Goal: Task Accomplishment & Management: Use online tool/utility

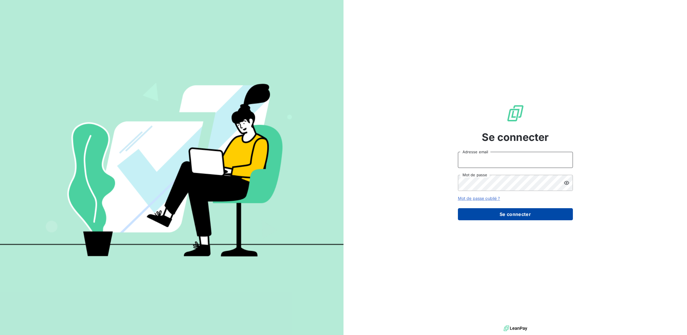
type input "[EMAIL_ADDRESS][DOMAIN_NAME]"
click at [508, 212] on button "Se connecter" at bounding box center [515, 214] width 115 height 12
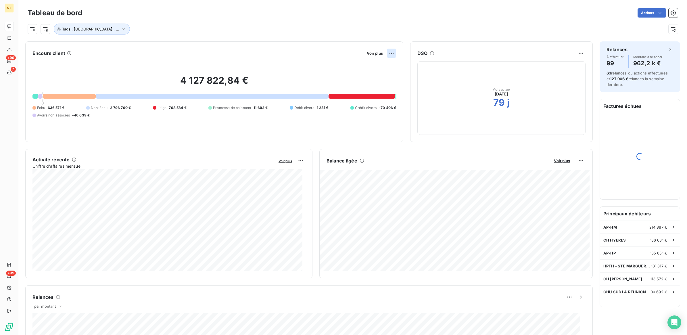
click at [390, 52] on html "NT +99 7 +99 Tableau de bord Actions Tags : [GEOGRAPHIC_DATA] , ... Encours cli…" at bounding box center [343, 167] width 687 height 335
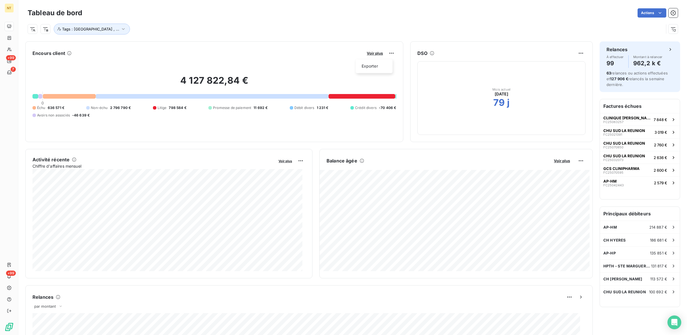
click at [575, 159] on html "NT +99 7 +99 Tableau de bord Actions Tags : [GEOGRAPHIC_DATA] , ... Encours cli…" at bounding box center [343, 167] width 687 height 335
click at [563, 172] on div "Exporter" at bounding box center [562, 173] width 32 height 9
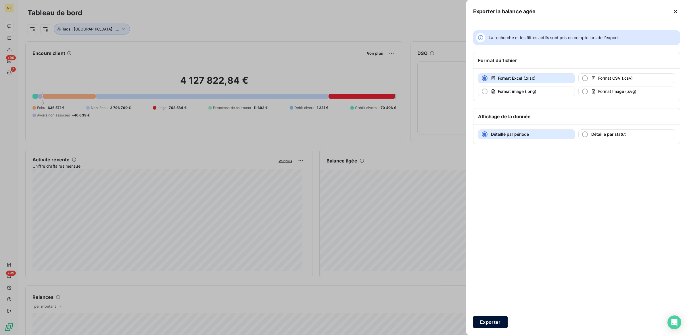
click at [493, 324] on button "Exporter" at bounding box center [490, 322] width 35 height 12
